Goal: Task Accomplishment & Management: Complete application form

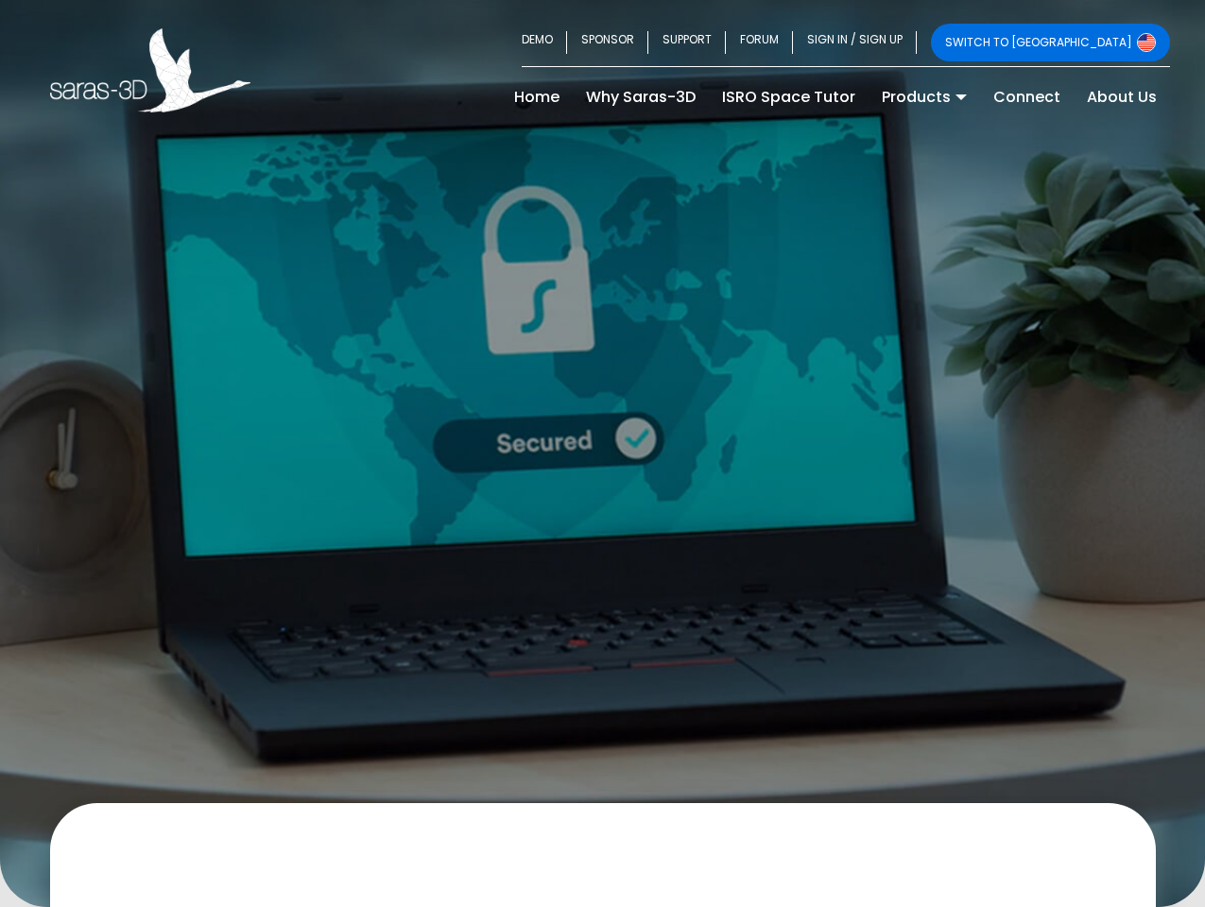
click at [602, 454] on div at bounding box center [602, 453] width 1205 height 907
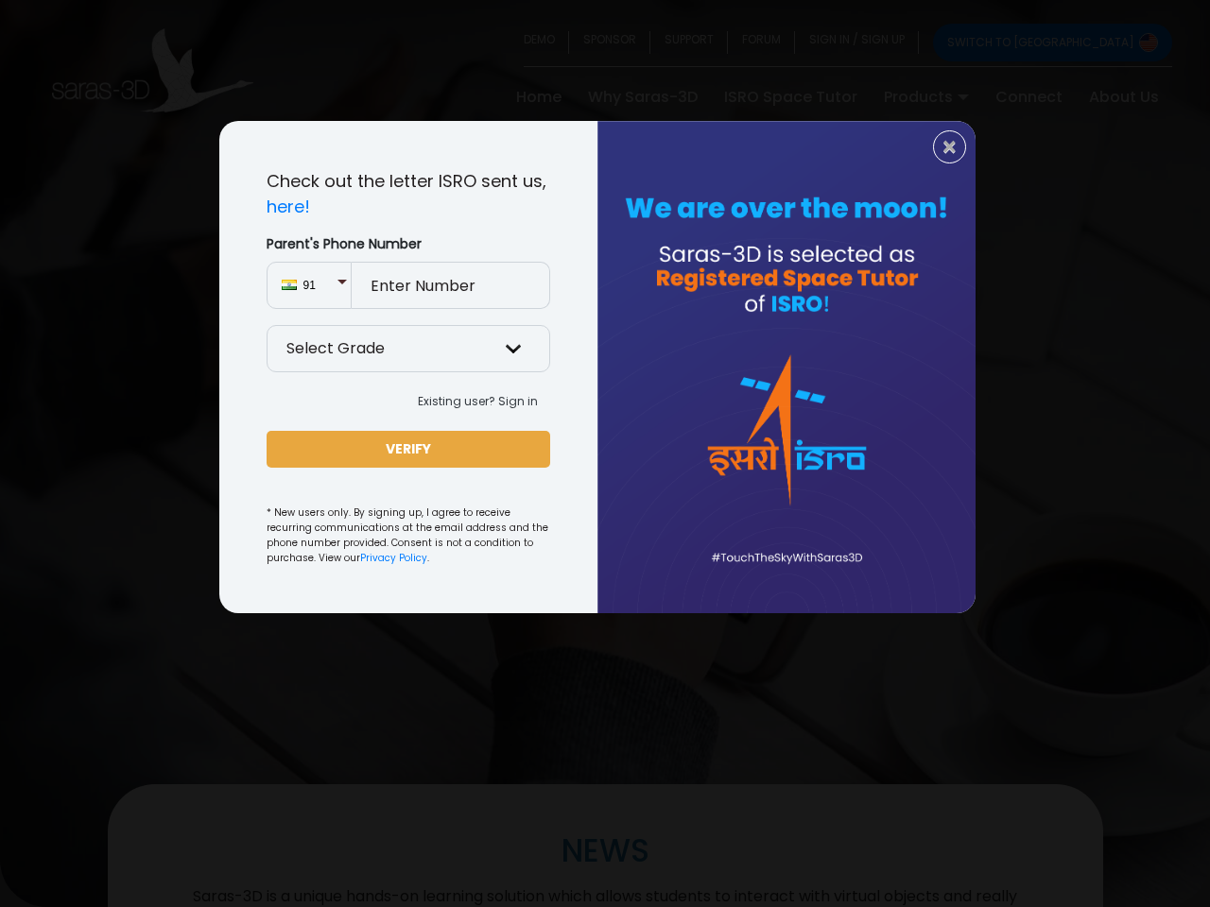
click at [605, 454] on div at bounding box center [786, 367] width 378 height 492
click at [597, 367] on div at bounding box center [786, 367] width 378 height 492
click at [408, 351] on select "Select Grade Grade 9th Grade 10th Grade 11th Grade 12th" at bounding box center [409, 348] width 284 height 47
click at [309, 285] on span "91" at bounding box center [319, 285] width 33 height 17
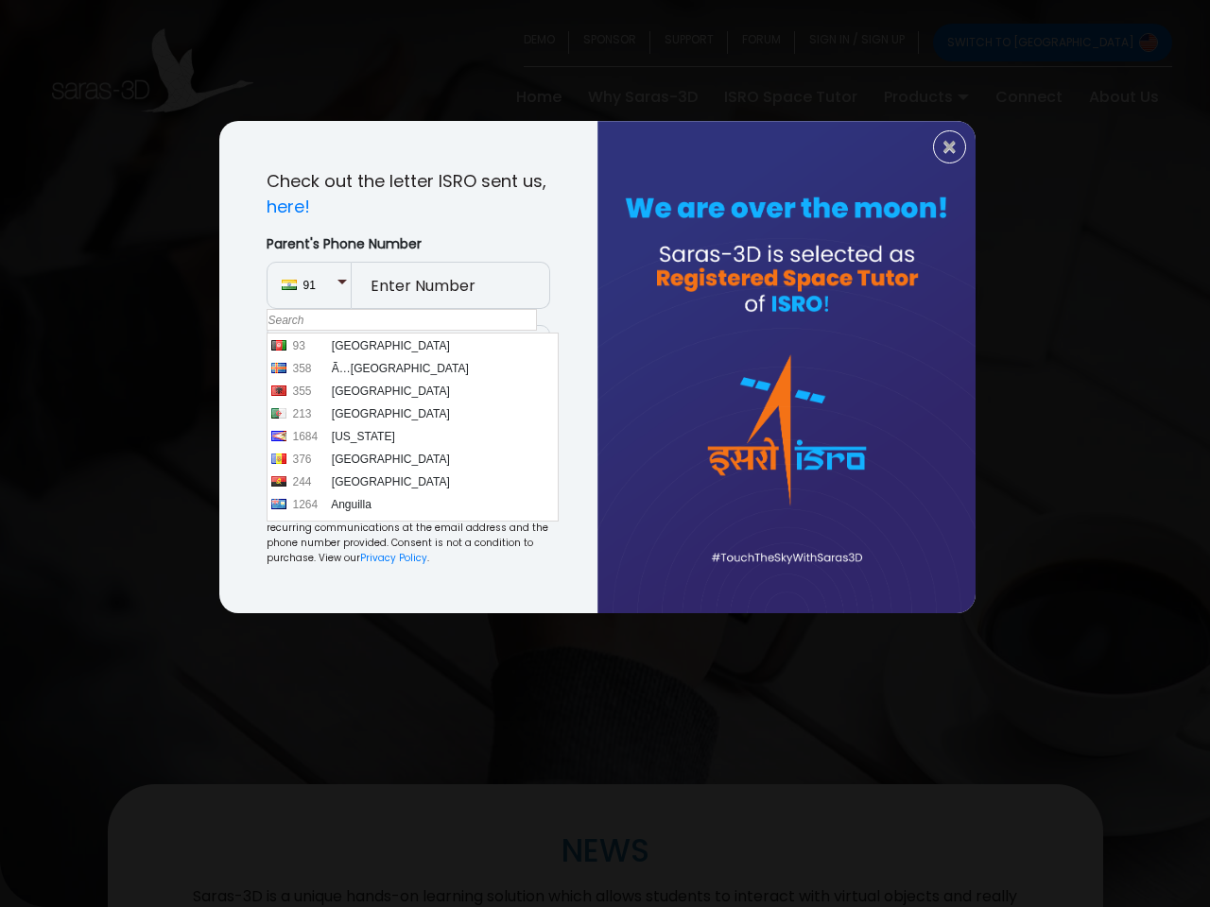
click at [479, 402] on li "355 [GEOGRAPHIC_DATA]" at bounding box center [412, 391] width 289 height 23
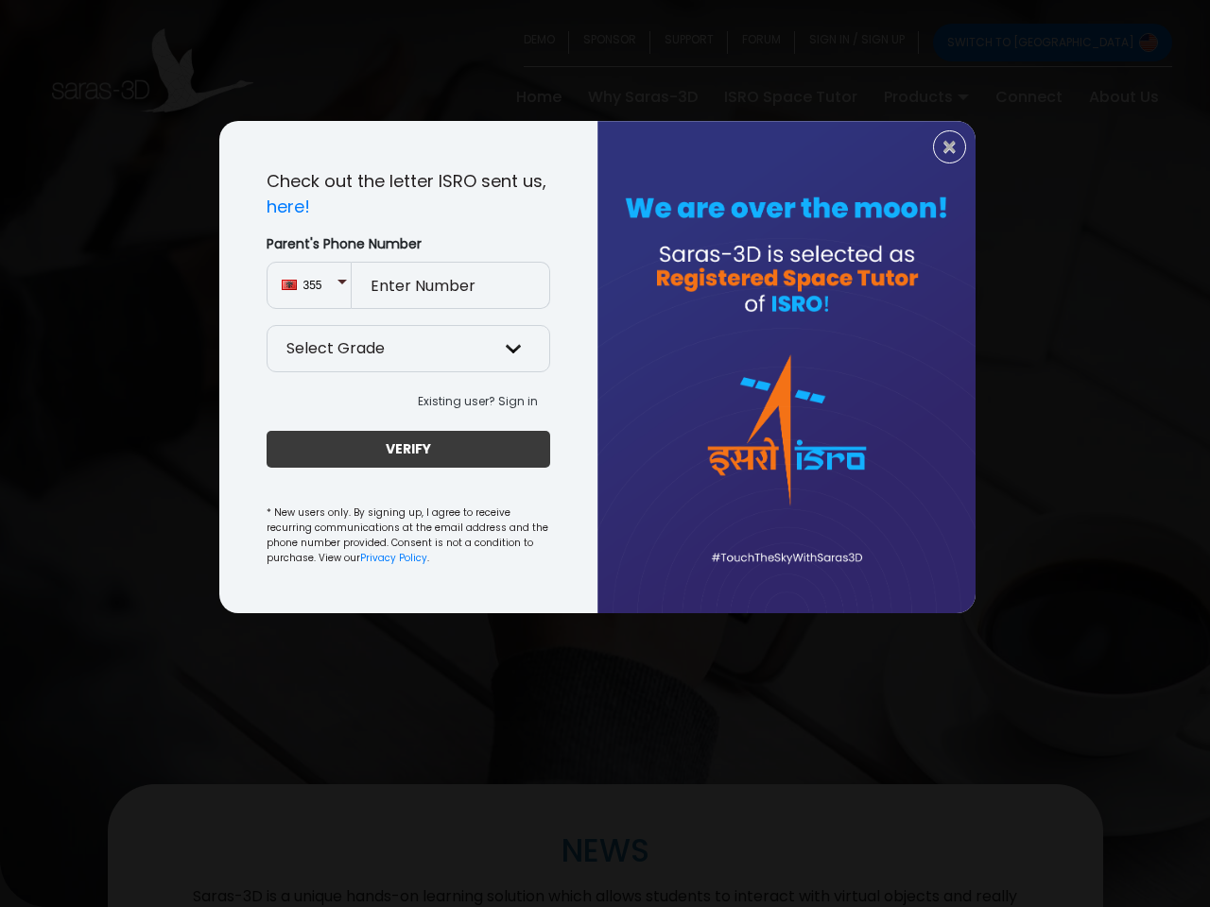
click at [408, 449] on button "VERIFY" at bounding box center [409, 449] width 284 height 37
